Goal: Transaction & Acquisition: Purchase product/service

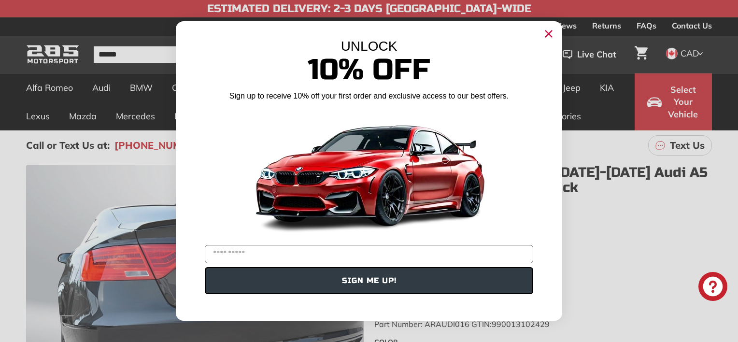
click at [549, 33] on icon "Close dialog" at bounding box center [549, 34] width 6 height 6
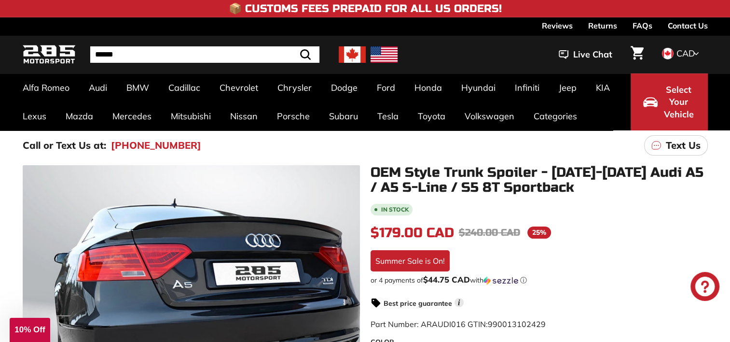
click at [352, 56] on img at bounding box center [352, 54] width 27 height 16
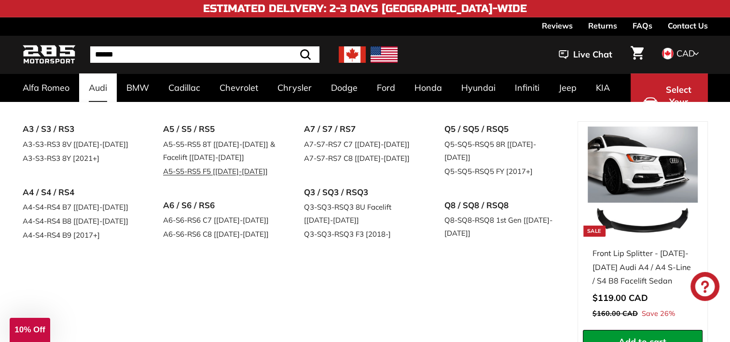
click at [184, 172] on link "A5-S5-RS5 F5 [[DATE]-[DATE]]" at bounding box center [220, 171] width 114 height 14
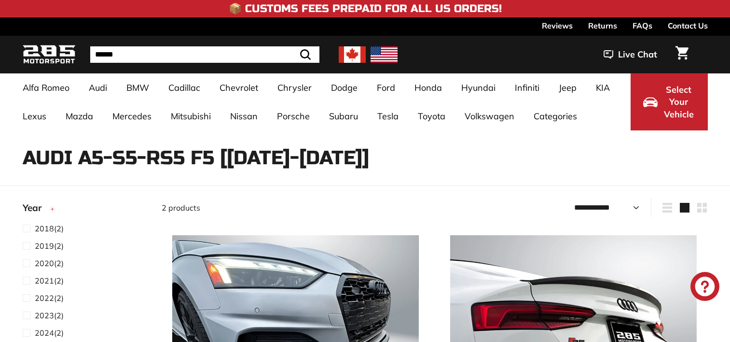
select select "**********"
